Goal: Ask a question: Seek information or help from site administrators or community

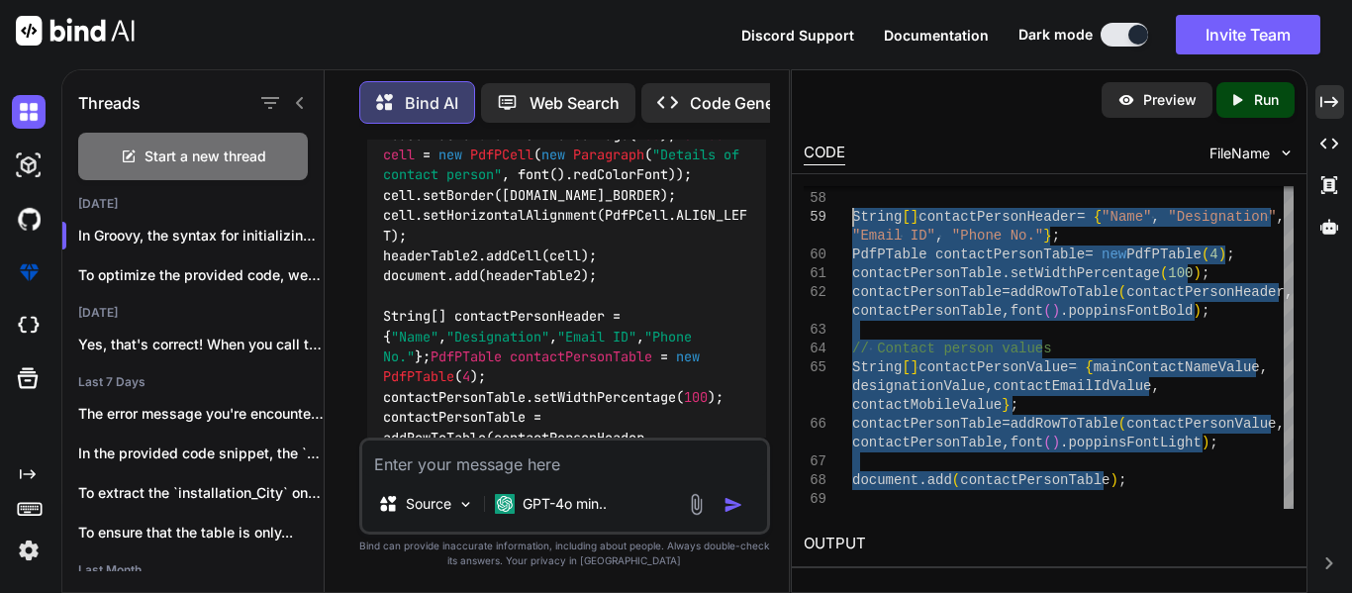
scroll to position [2998, 0]
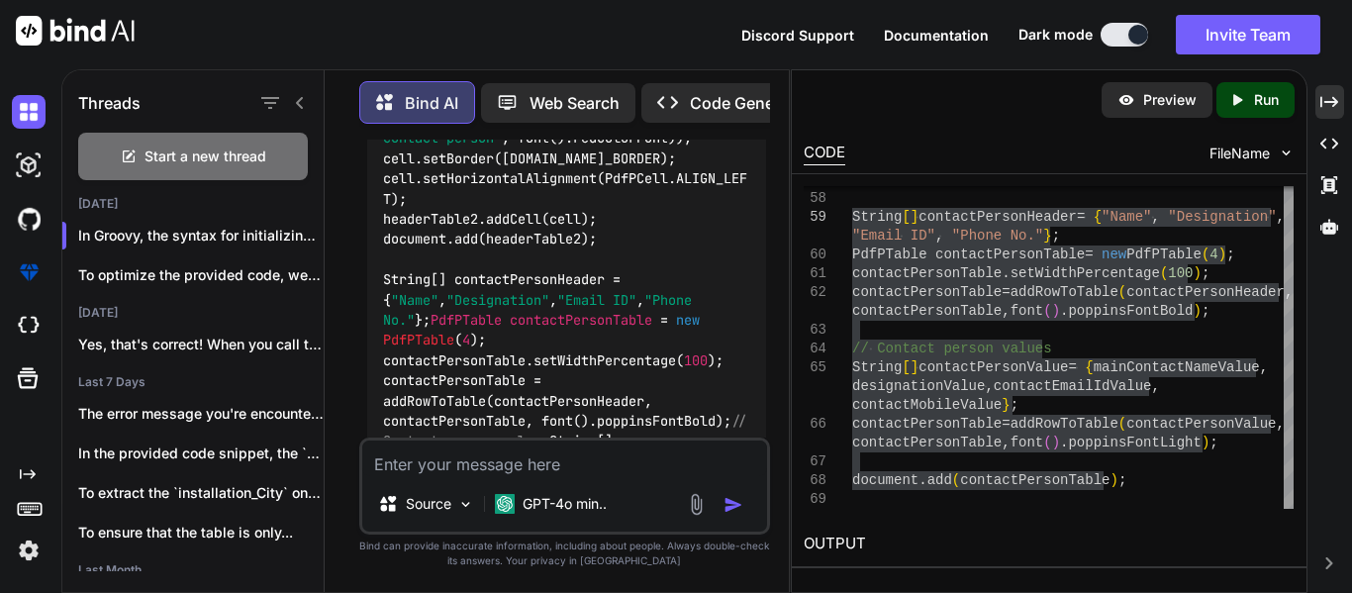
click at [486, 447] on textarea at bounding box center [564, 459] width 405 height 36
type textarea "p"
type textarea "x"
type textarea "pd"
type textarea "x"
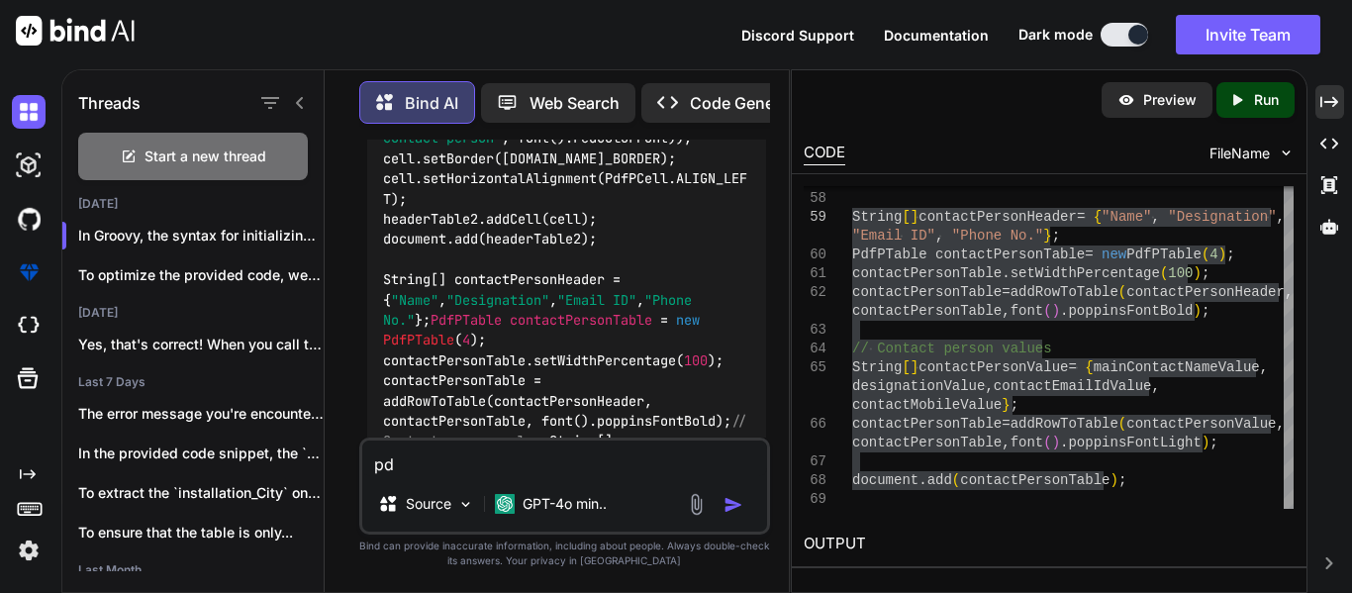
type textarea "pdf"
type textarea "x"
type textarea "pdf"
type textarea "x"
type textarea "pdf w"
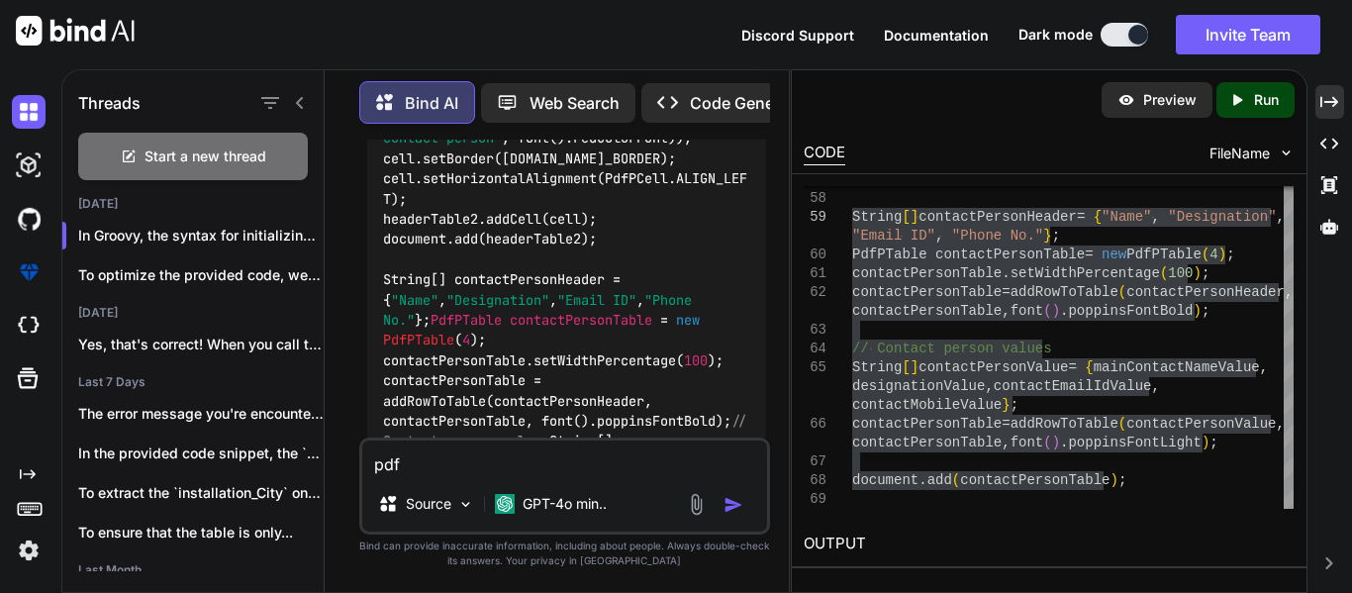
type textarea "x"
type textarea "pdf wr"
type textarea "x"
type textarea "pdf wri"
type textarea "x"
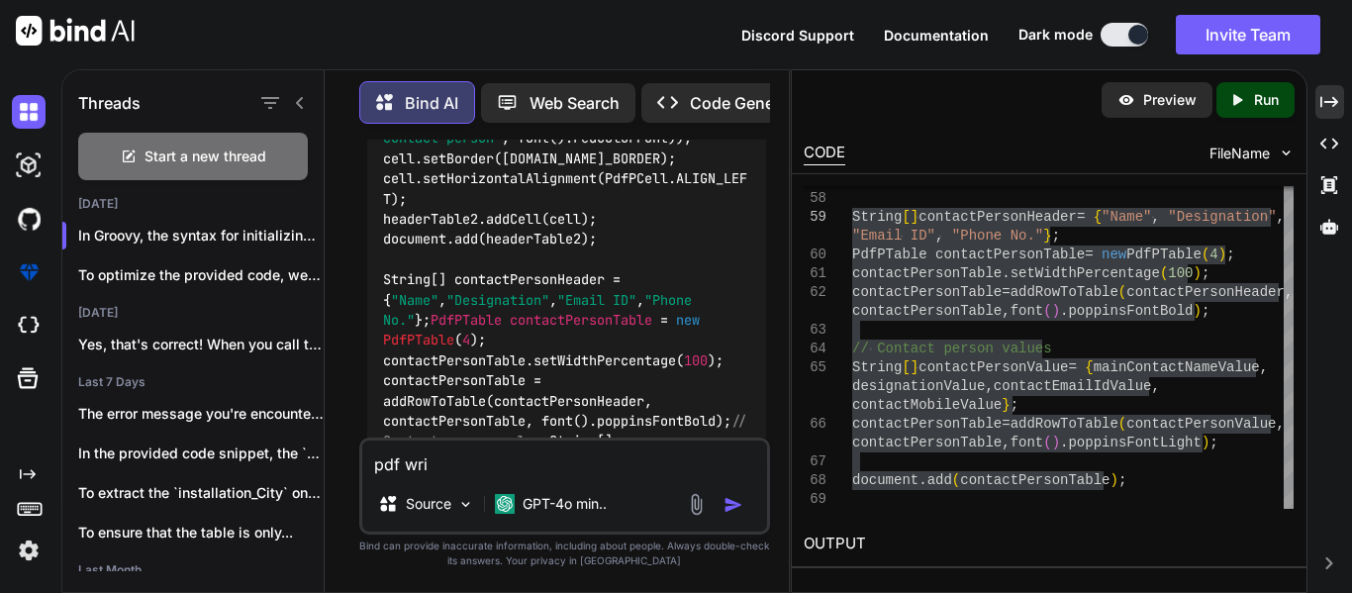
type textarea "pdf writ"
type textarea "x"
type textarea "pdf write"
type textarea "x"
type textarea "pdf writer"
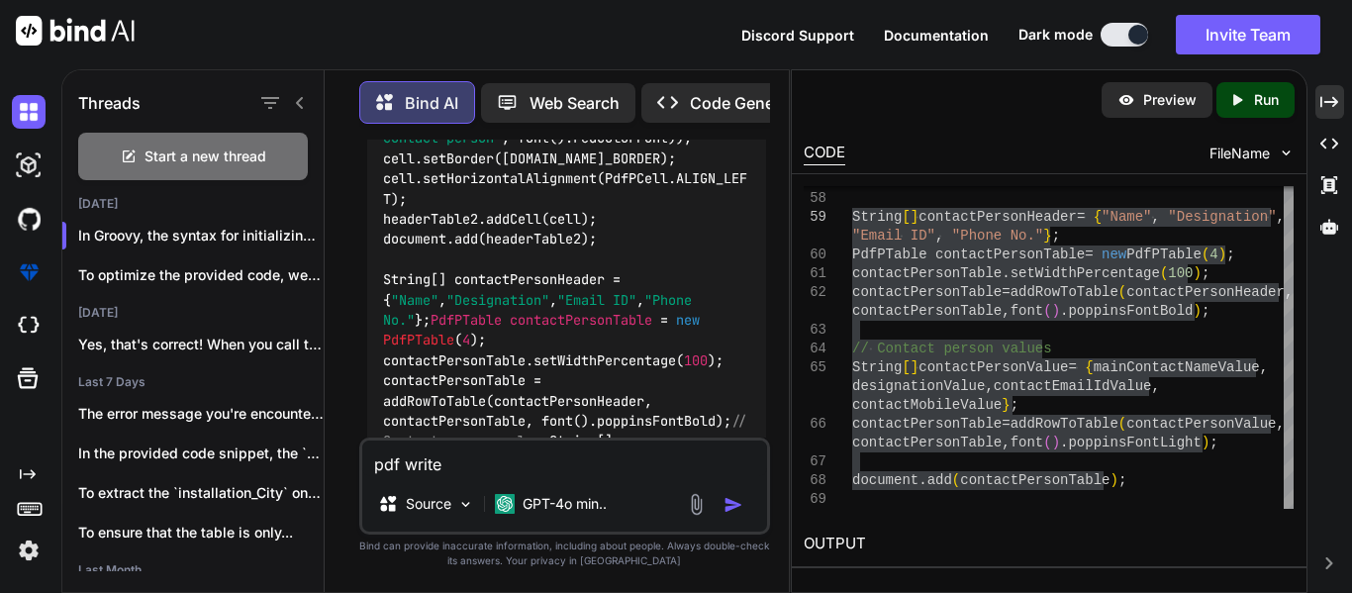
type textarea "x"
type textarea "pdf writer"
type textarea "x"
type textarea "pdf writer u"
type textarea "x"
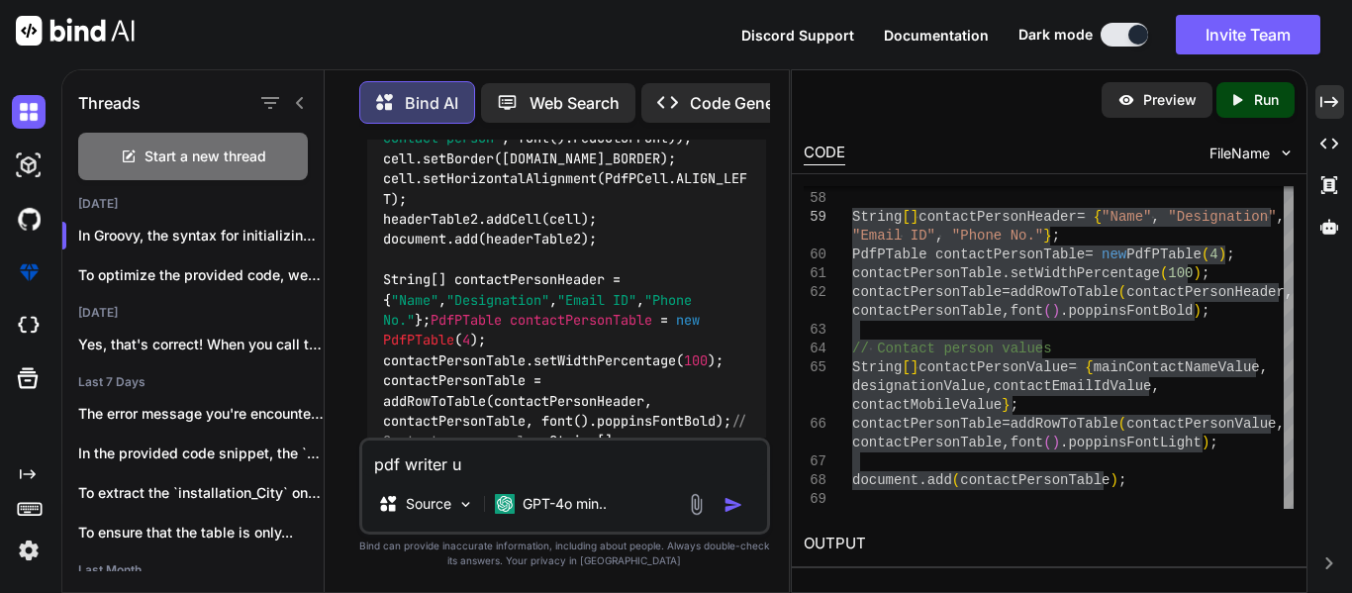
type textarea "pdf writer"
type textarea "x"
type textarea "pdf writer i"
type textarea "x"
type textarea "pdf writer is"
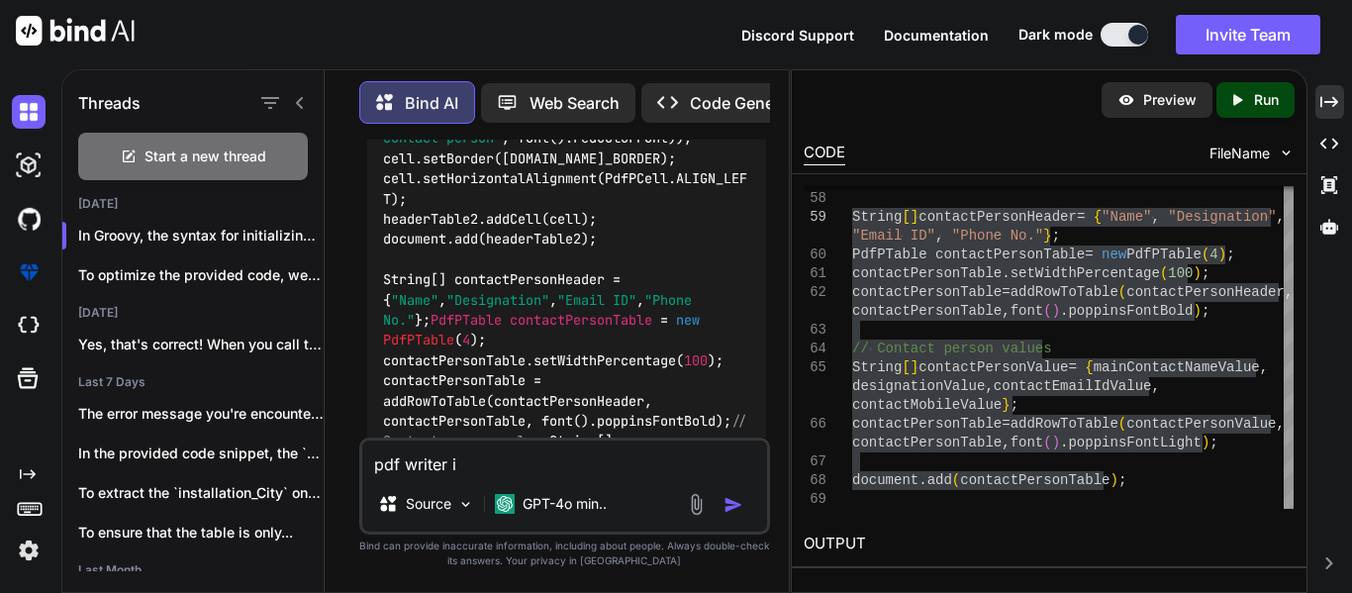
type textarea "x"
type textarea "pdf writer is"
type textarea "x"
type textarea "pdf writer is u"
type textarea "x"
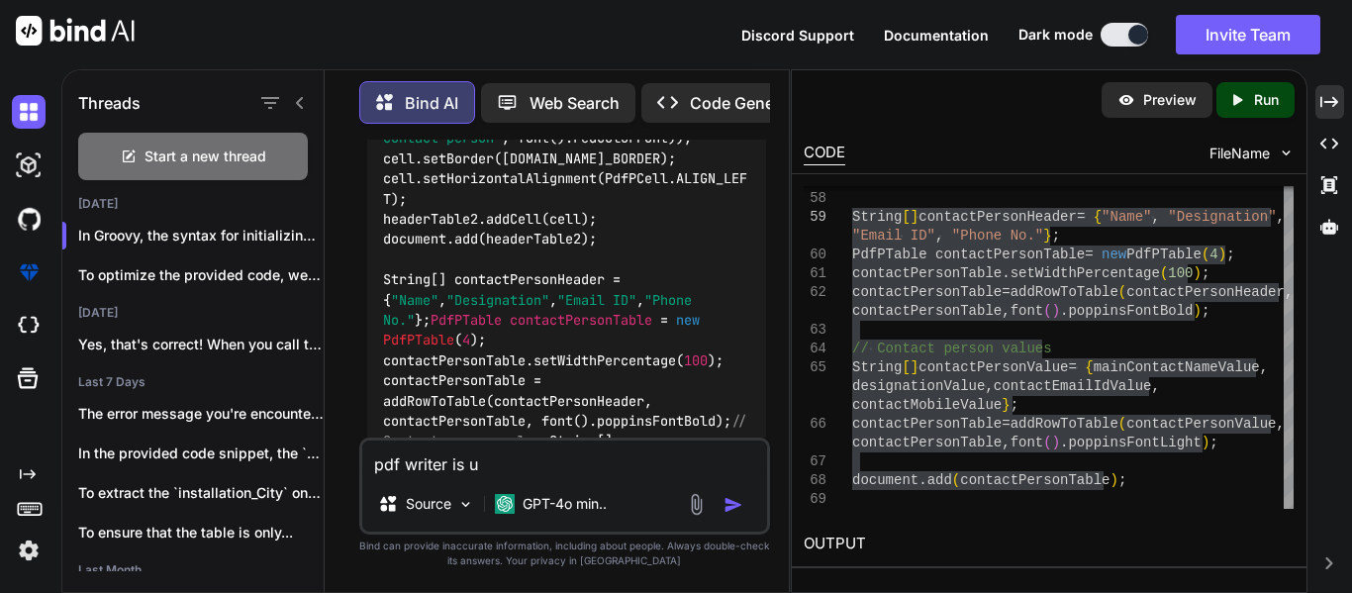
type textarea "pdf writer is us"
type textarea "x"
type textarea "pdf writer is use"
type textarea "x"
type textarea "pdf writer is use"
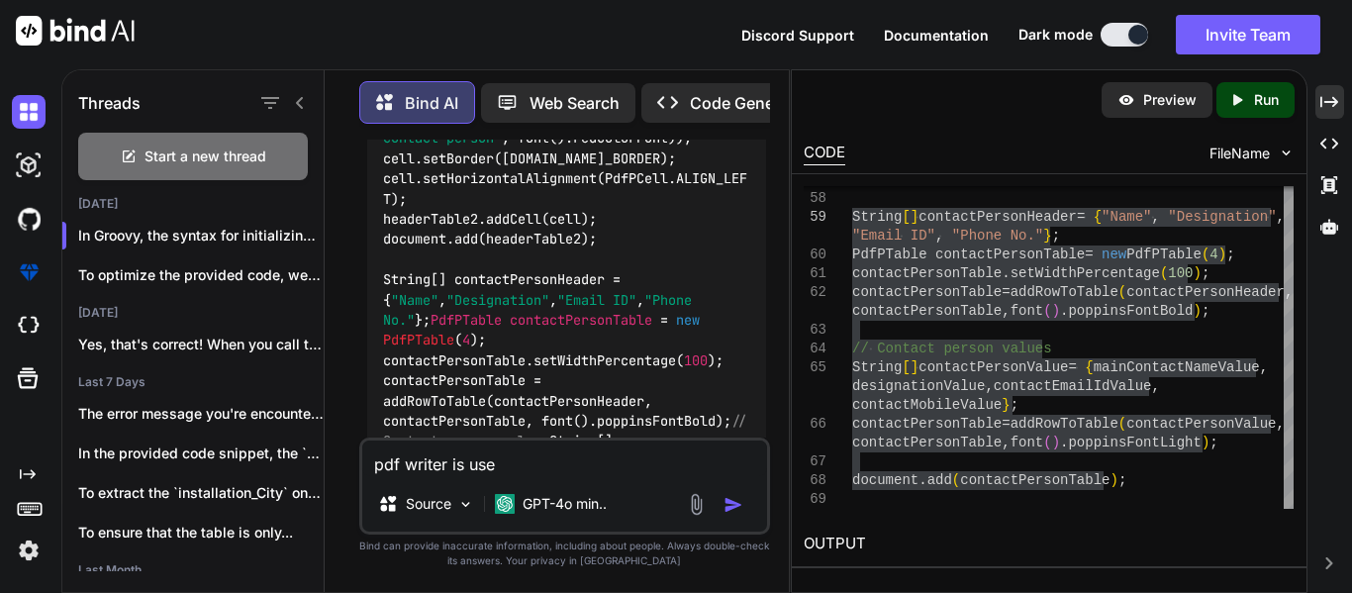
type textarea "x"
type textarea "pdf writer is use d"
type textarea "x"
type textarea "pdf writer is use dt"
type textarea "x"
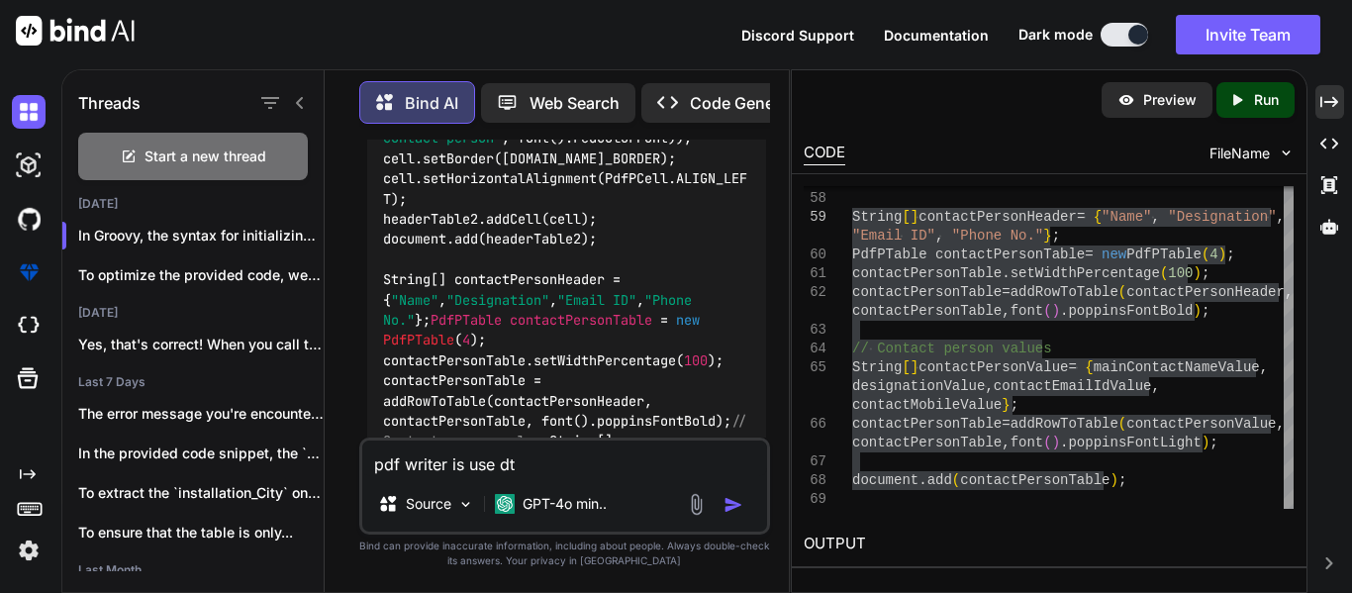
type textarea "pdf writer is use dto"
type textarea "x"
type textarea "pdf writer is use dto"
type textarea "x"
type textarea "pdf writer is use dto"
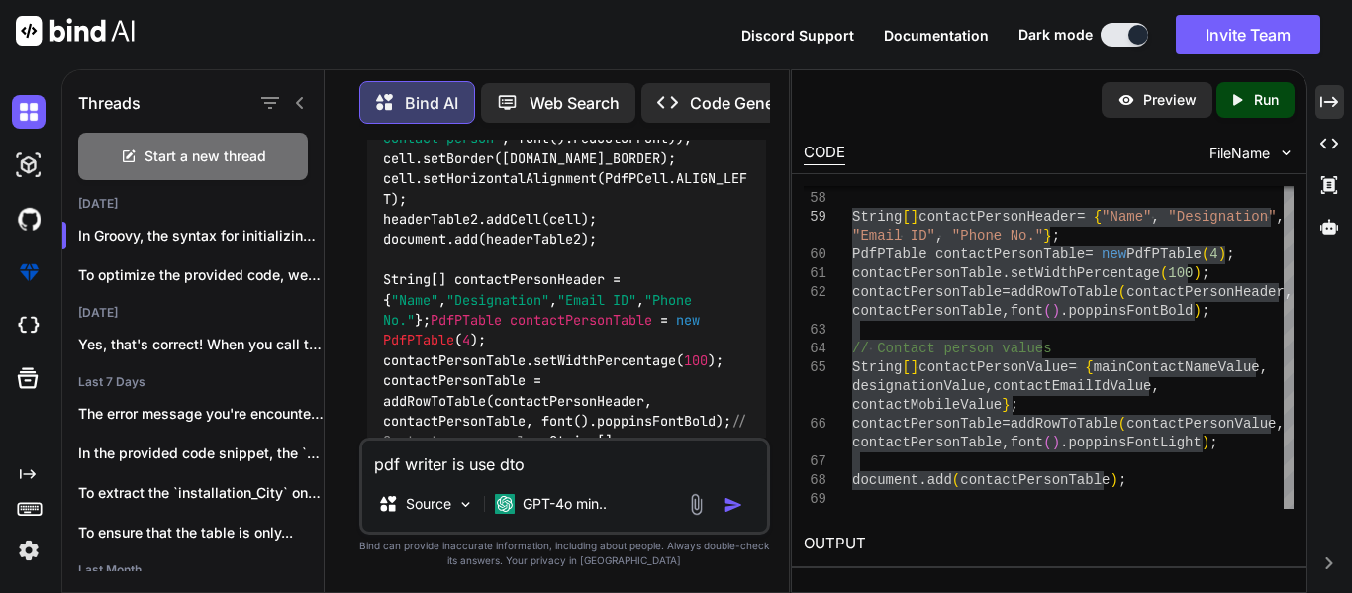
type textarea "x"
type textarea "pdf writer is use dt"
type textarea "x"
type textarea "pdf writer is use d"
type textarea "x"
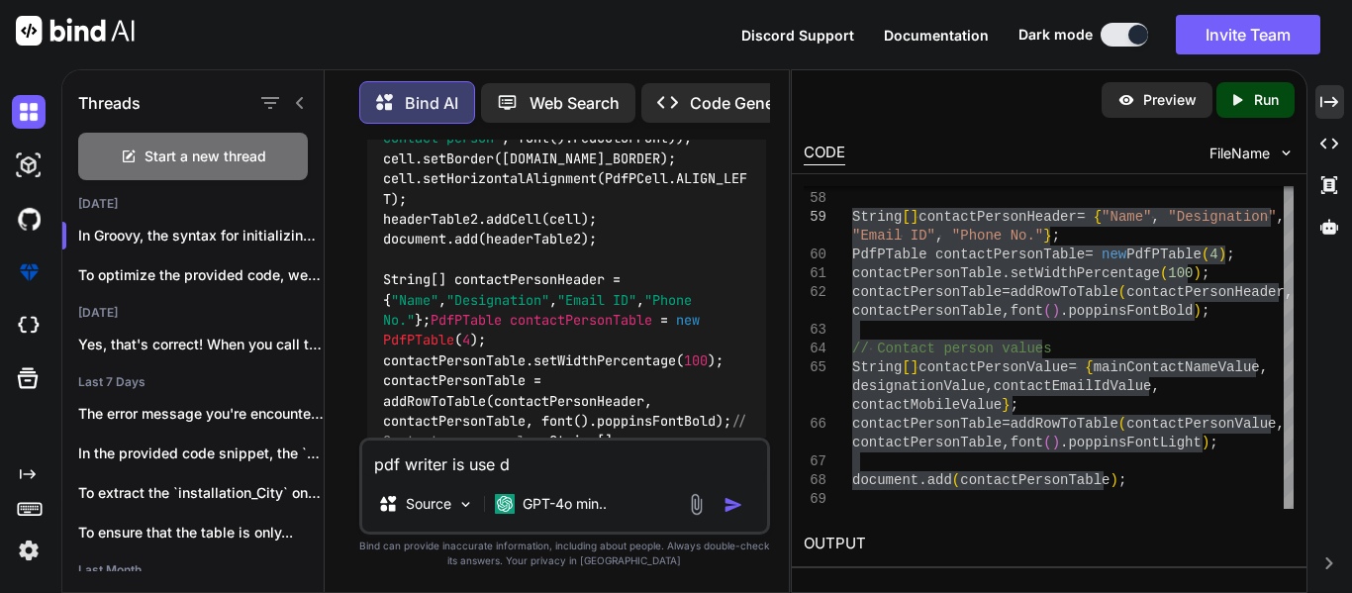
type textarea "pdf writer is use"
type textarea "x"
type textarea "pdf writer is use"
type textarea "x"
type textarea "pdf writer is used"
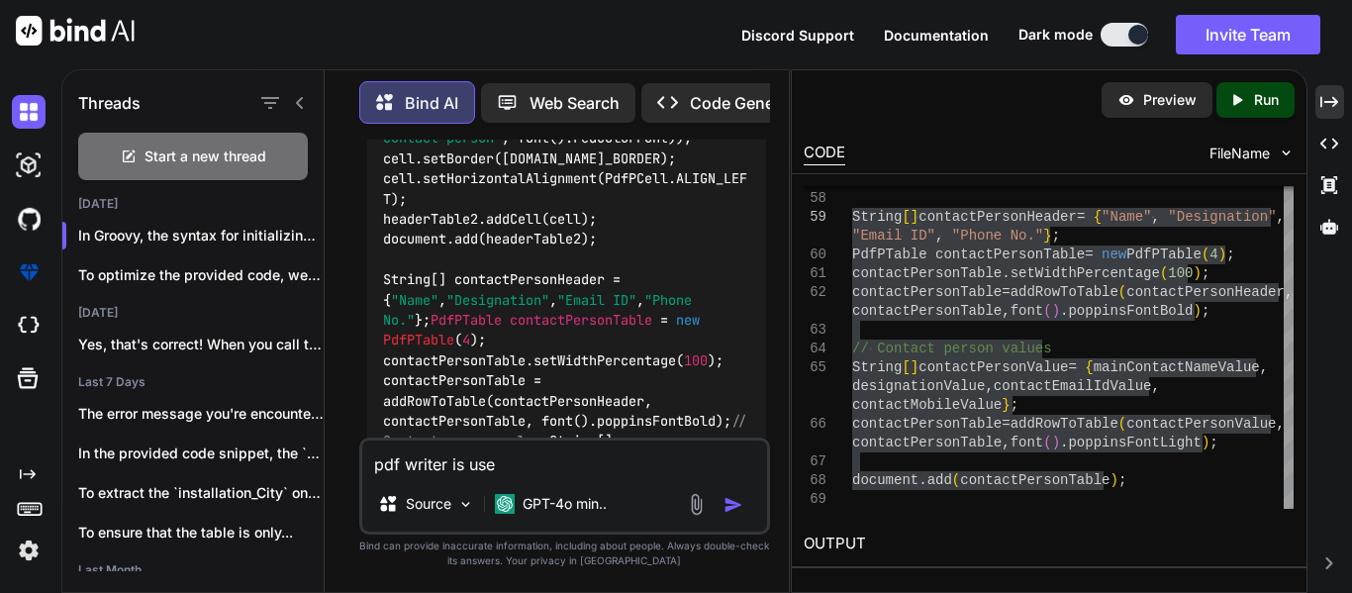
type textarea "x"
type textarea "pdf writer is used"
type textarea "x"
type textarea "pdf writer is used t"
type textarea "x"
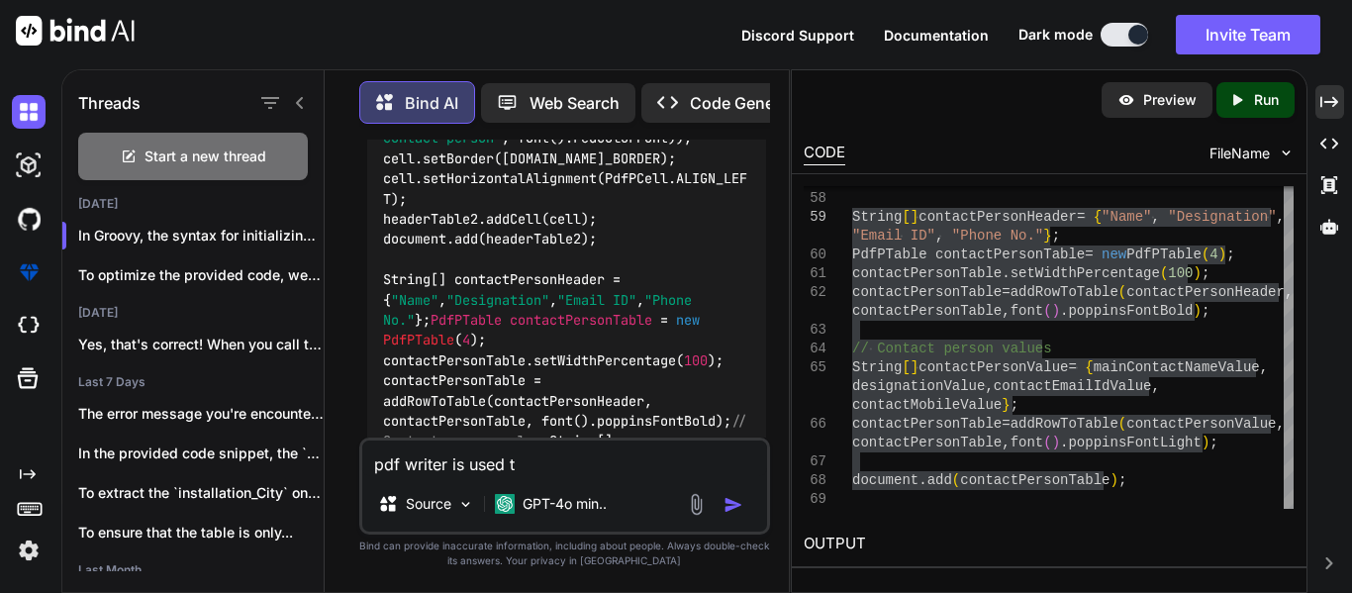
type textarea "pdf writer is used ti"
type textarea "x"
type textarea "pdf writer is used ti"
type textarea "x"
type textarea "pdf writer is used ti"
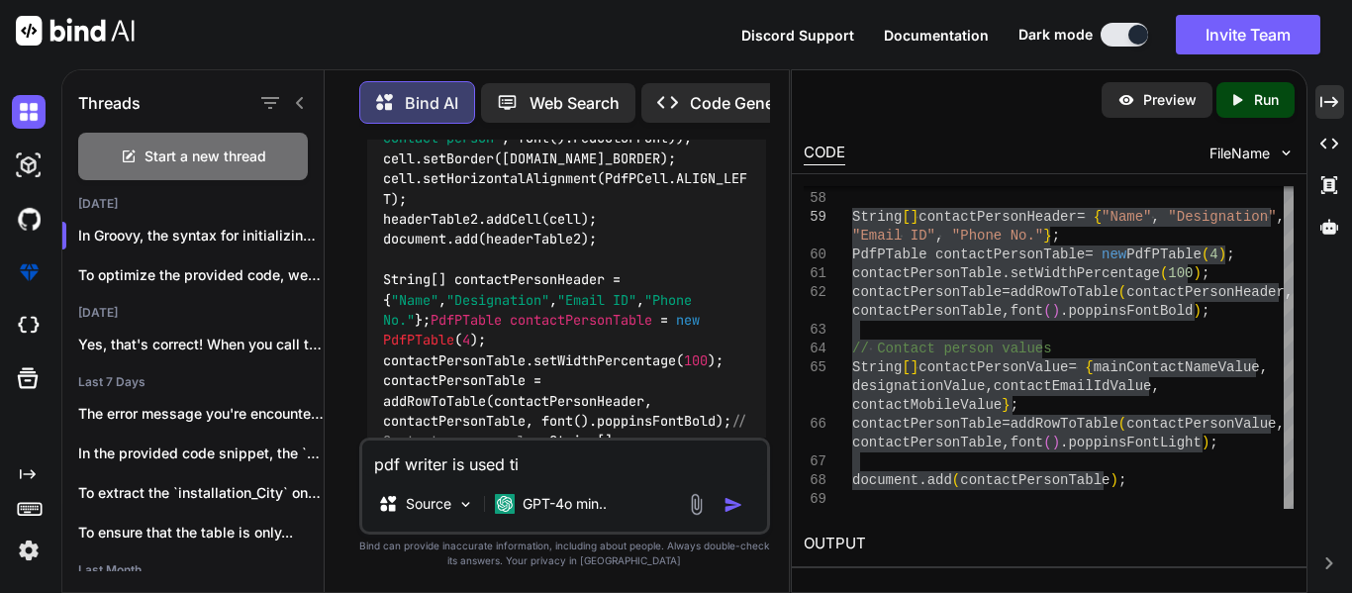
type textarea "x"
type textarea "pdf writer is used t"
type textarea "x"
type textarea "pdf writer is used to"
type textarea "x"
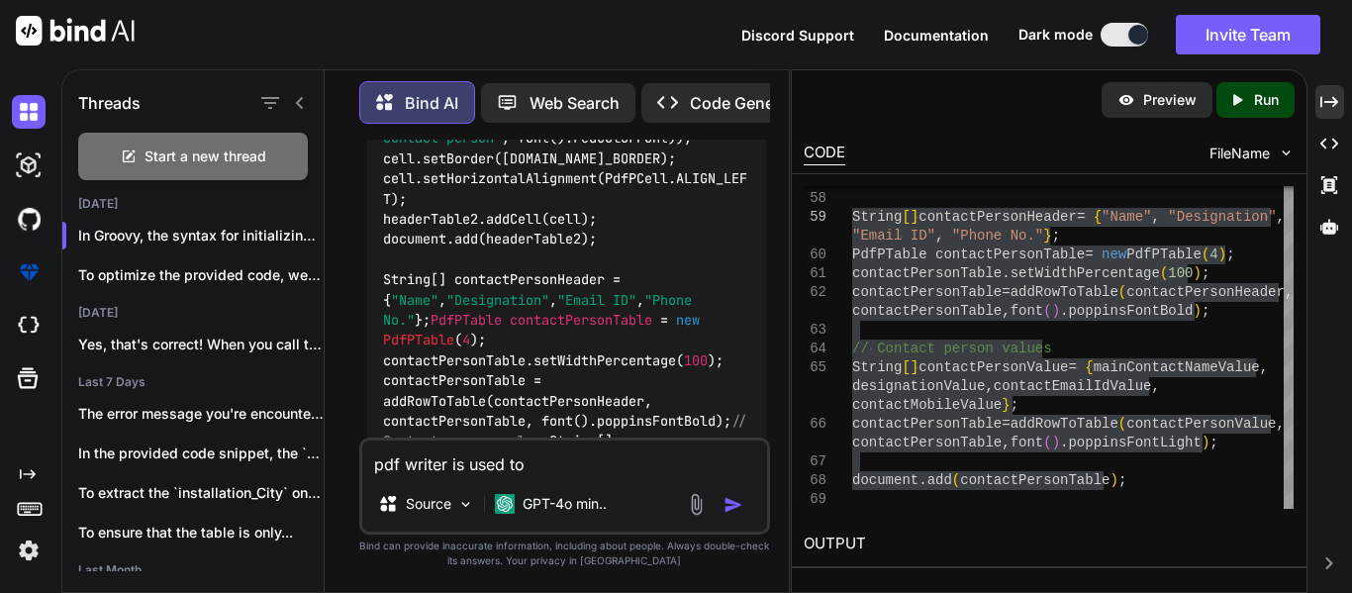
type textarea "pdf writer is used to"
type textarea "x"
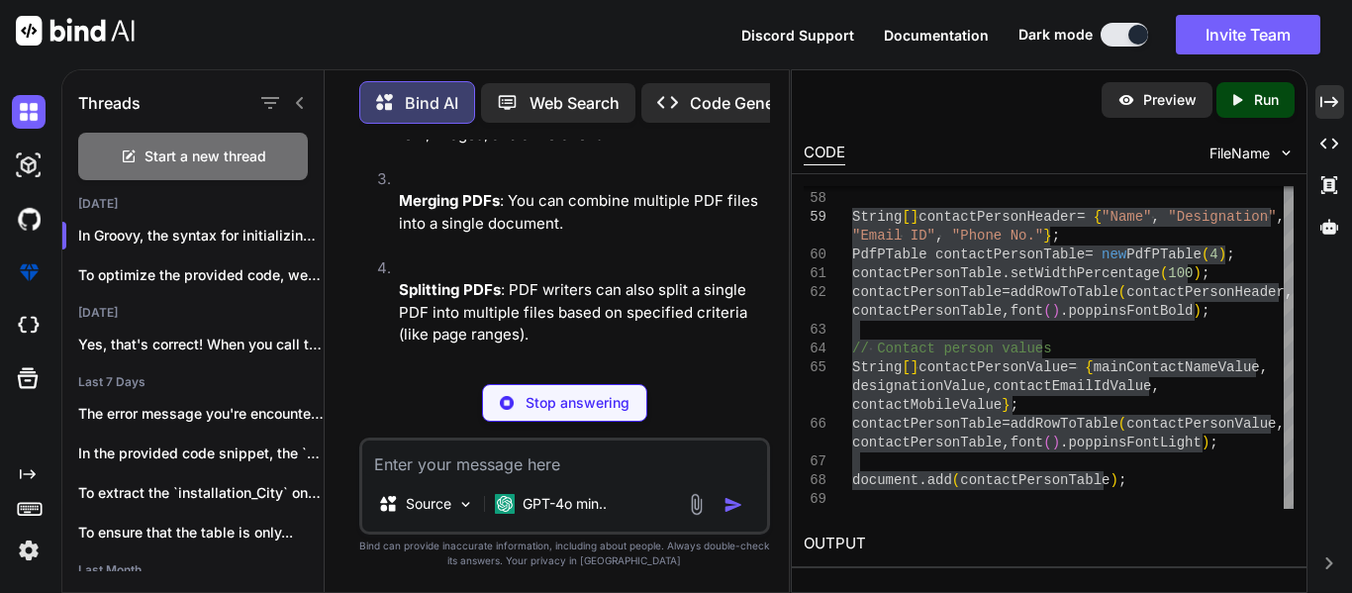
scroll to position [6695, 0]
type textarea "x"
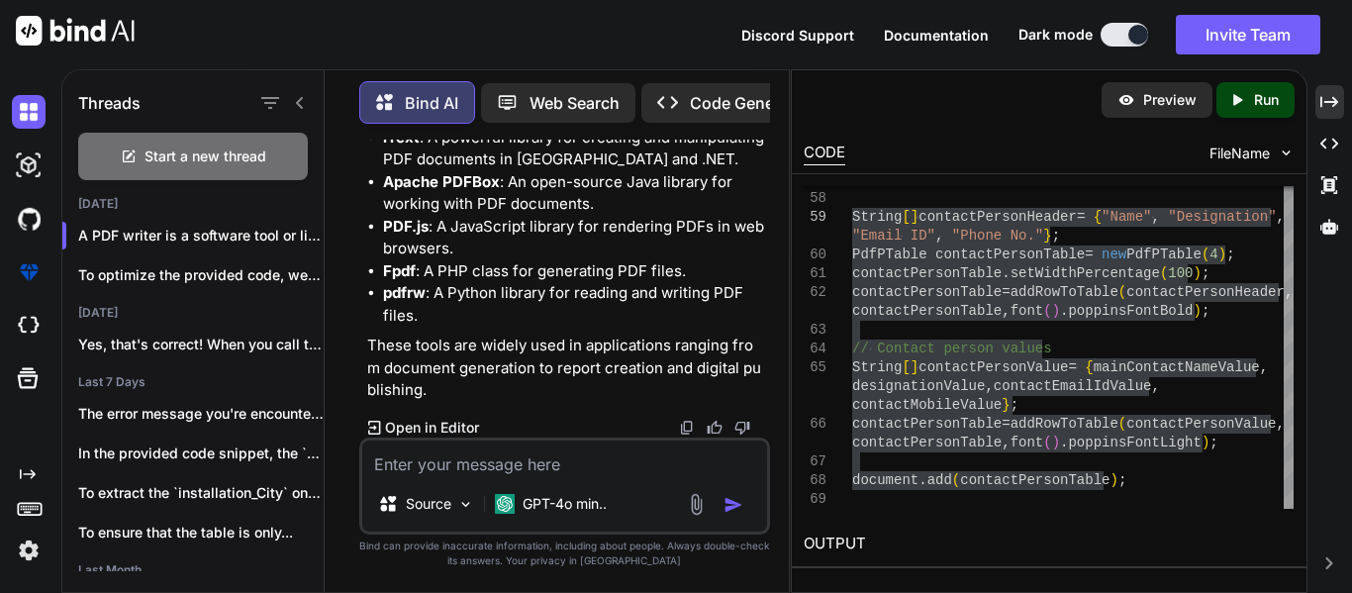
scroll to position [7551, 0]
